Goal: Transaction & Acquisition: Book appointment/travel/reservation

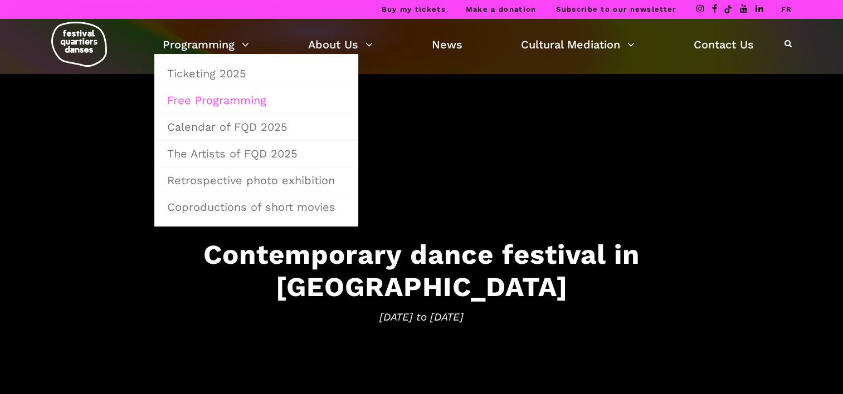
click at [217, 100] on link "Free Programming" at bounding box center [256, 100] width 192 height 26
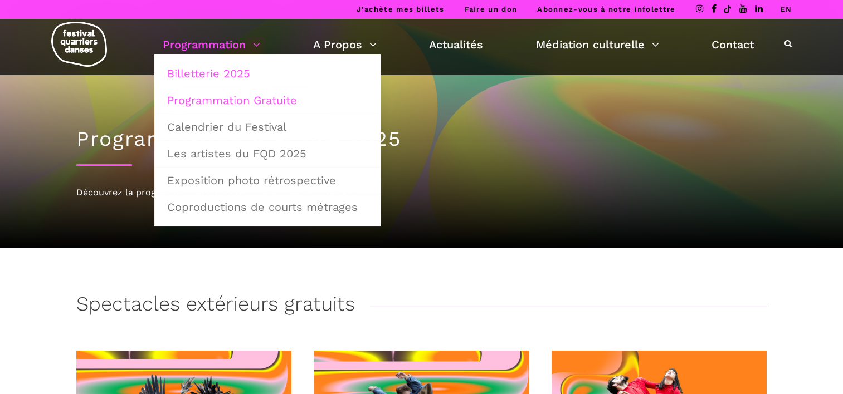
click at [205, 74] on link "Billetterie 2025" at bounding box center [267, 74] width 214 height 26
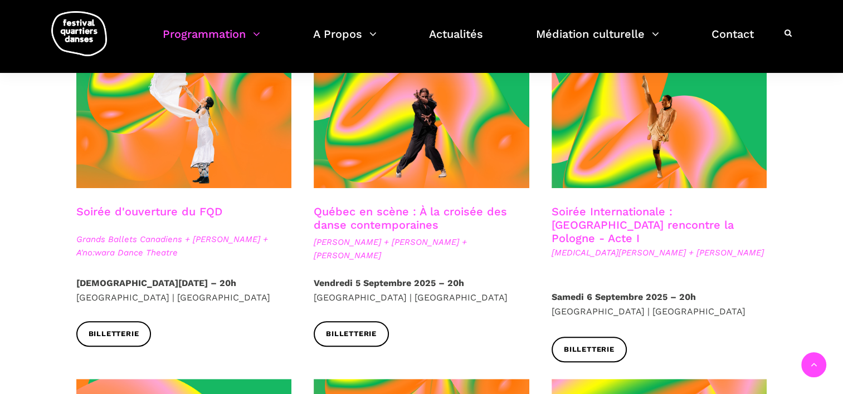
scroll to position [334, 0]
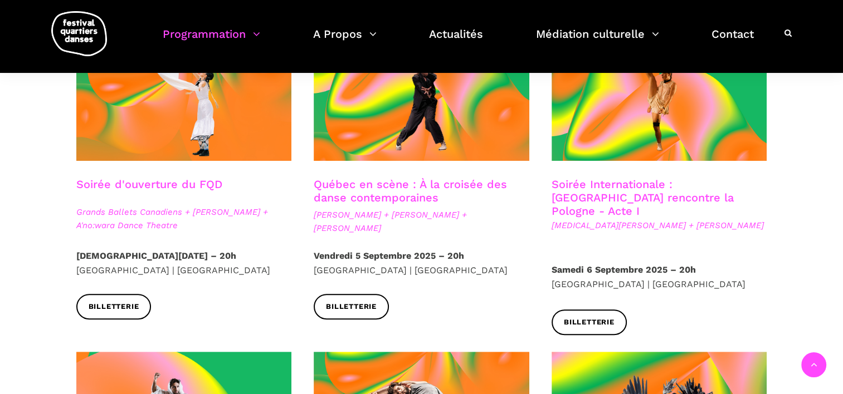
click at [359, 196] on link "Québec en scène : À la croisée des danse contemporaines" at bounding box center [410, 191] width 193 height 27
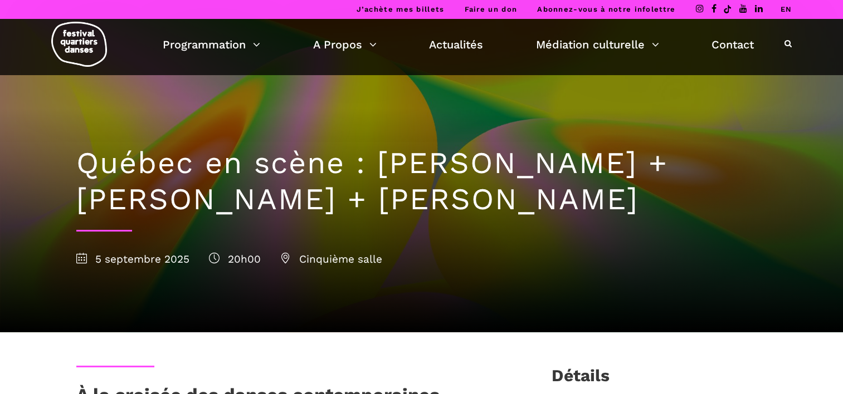
click at [787, 11] on link "EN" at bounding box center [786, 9] width 12 height 8
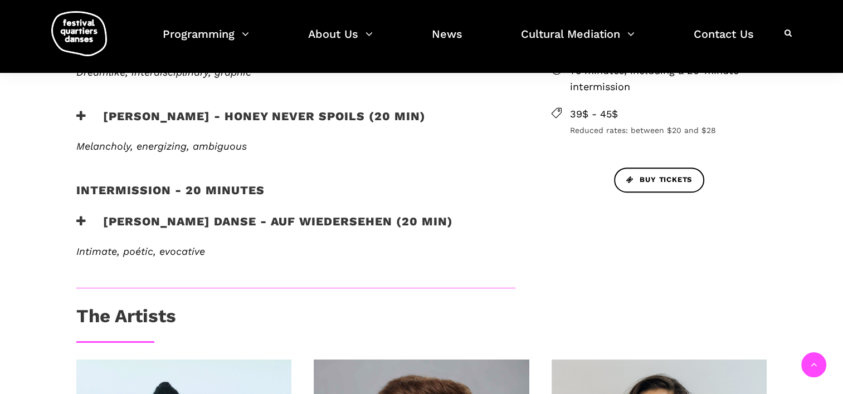
scroll to position [279, 0]
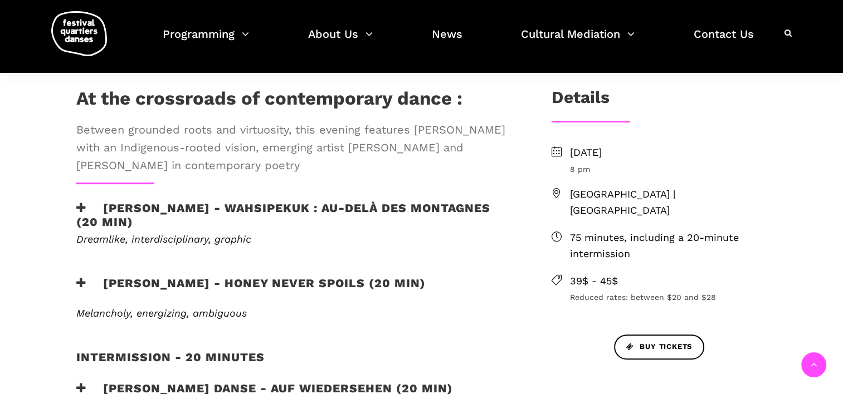
click at [82, 206] on icon at bounding box center [81, 208] width 10 height 12
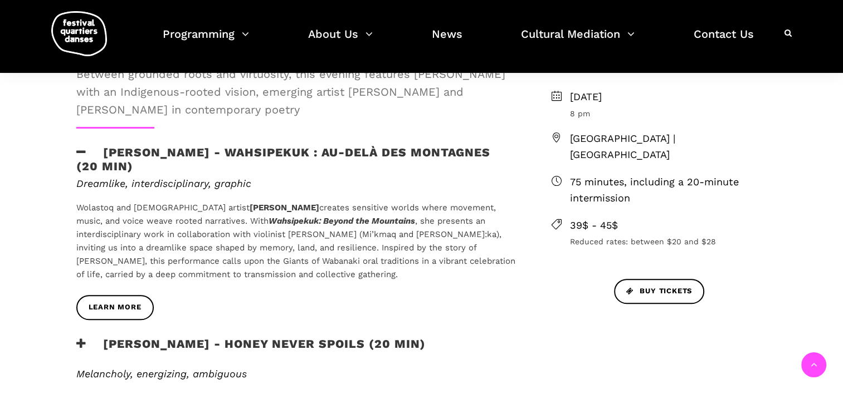
scroll to position [446, 0]
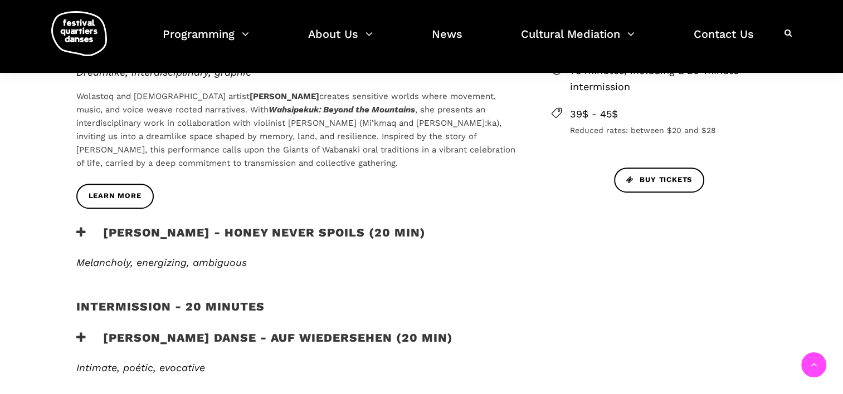
click at [70, 234] on div "[PERSON_NAME] - Honey Never Spoils (20 min)" at bounding box center [295, 241] width 461 height 31
click at [79, 232] on icon at bounding box center [81, 233] width 10 height 12
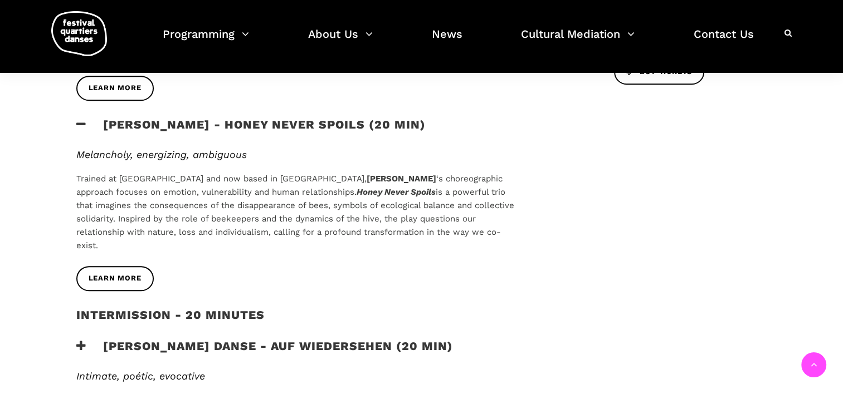
scroll to position [613, 0]
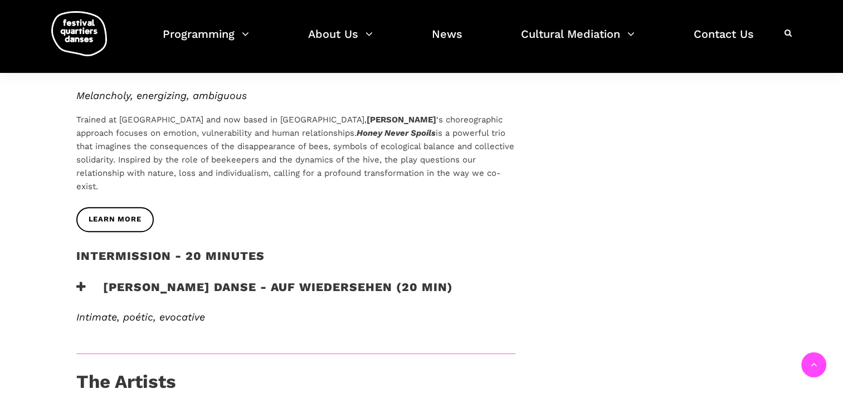
click at [80, 285] on icon at bounding box center [81, 287] width 10 height 12
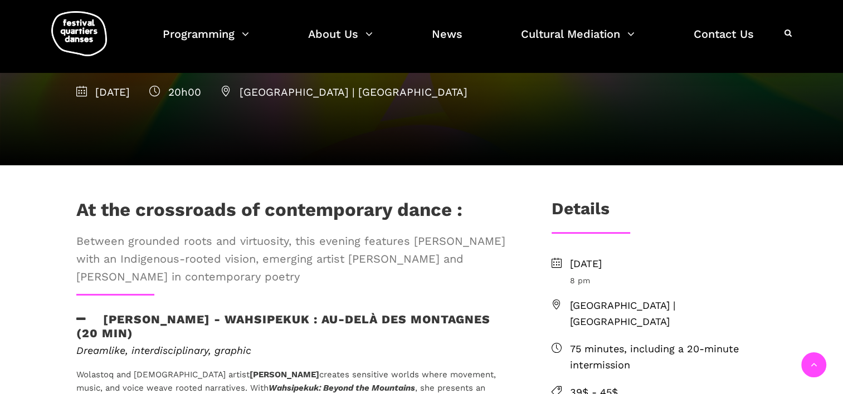
scroll to position [279, 0]
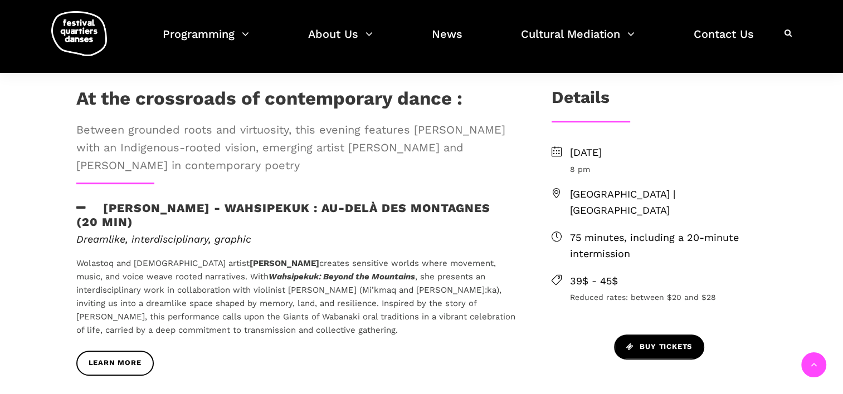
click at [677, 341] on span "Buy tickets" at bounding box center [659, 347] width 66 height 12
